Goal: Task Accomplishment & Management: Use online tool/utility

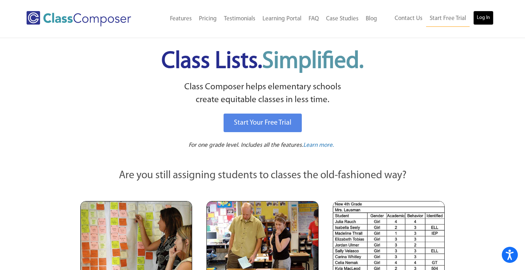
click at [486, 18] on link "Log In" at bounding box center [483, 18] width 20 height 14
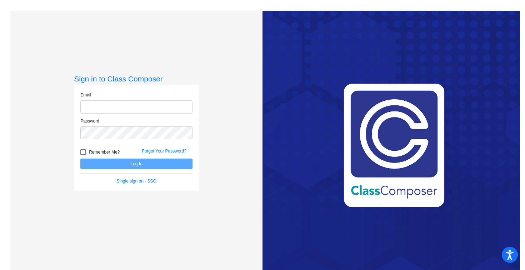
type input "[EMAIL_ADDRESS][DOMAIN_NAME]"
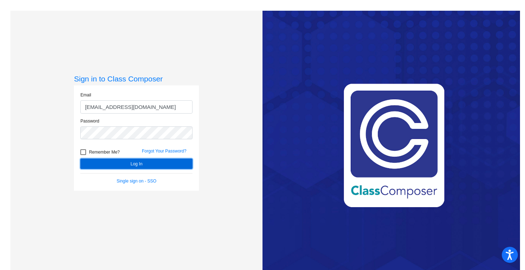
click at [139, 165] on button "Log In" at bounding box center [136, 164] width 112 height 10
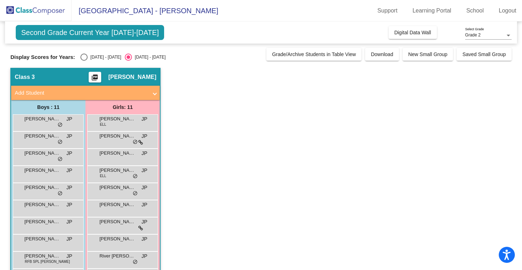
click at [83, 57] on div "Select an option" at bounding box center [83, 57] width 7 height 7
click at [84, 61] on input "[DATE] - [DATE]" at bounding box center [84, 61] width 0 height 0
radio input "true"
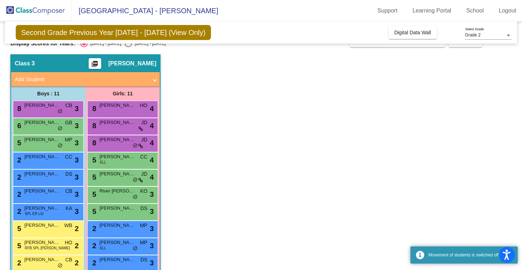
scroll to position [15, 0]
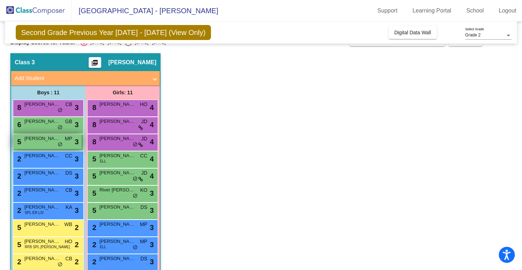
click at [41, 144] on div "5 [PERSON_NAME] MP lock do_not_disturb_alt 3" at bounding box center [47, 141] width 68 height 15
